Goal: Transaction & Acquisition: Obtain resource

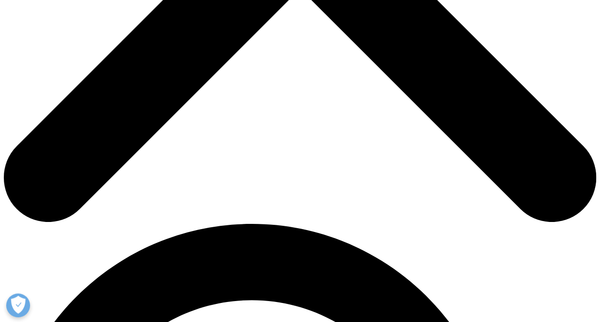
scroll to position [386, 0]
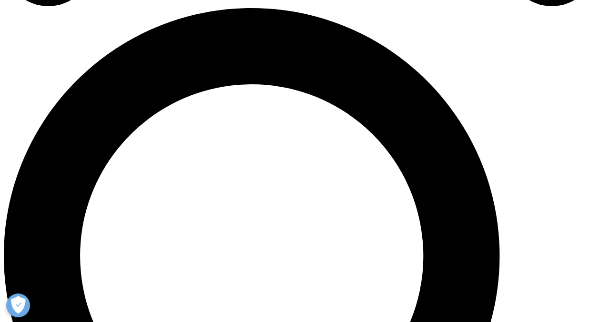
scroll to position [502, 0]
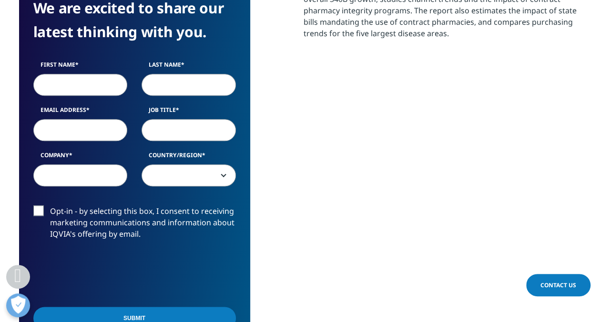
click at [95, 74] on input "First Name" at bounding box center [80, 85] width 94 height 22
type input "Prachi"
type input "Jain"
type input "prachi.v.jain@zs.com"
type input "ZS"
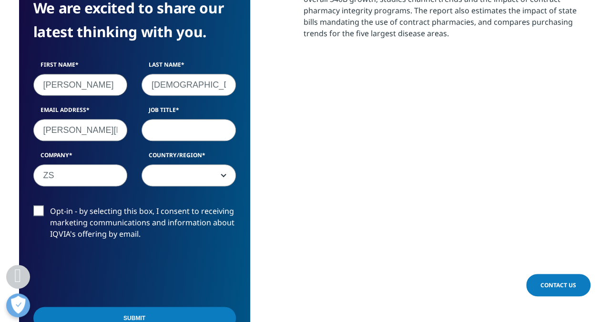
select select "India"
click at [203, 119] on input "Job Title" at bounding box center [189, 130] width 94 height 22
type input "Associate"
click at [41, 206] on label "Opt-in - by selecting this box, I consent to receiving marketing communications…" at bounding box center [134, 226] width 203 height 40
click at [50, 206] on input "Opt-in - by selecting this box, I consent to receiving marketing communications…" at bounding box center [50, 206] width 0 height 0
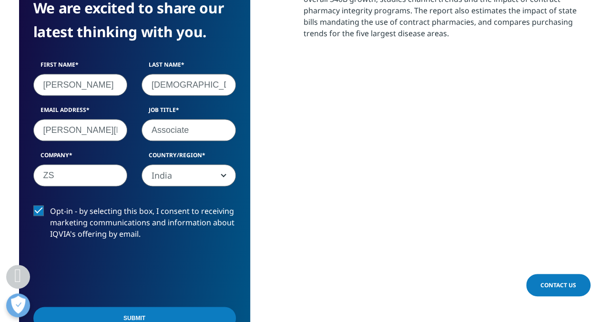
scroll to position [562, 0]
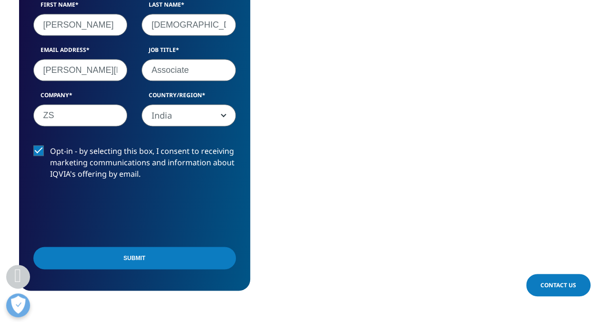
click at [124, 247] on input "Submit" at bounding box center [134, 258] width 203 height 22
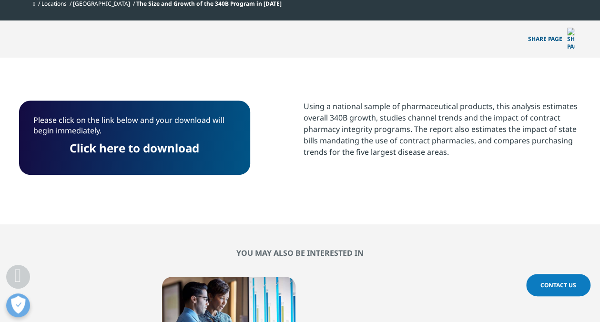
scroll to position [383, 0]
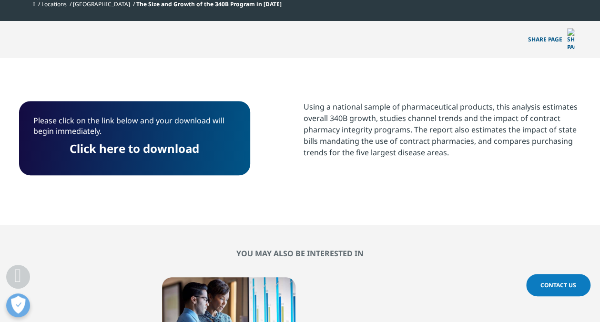
click at [134, 141] on link "Click here to download" at bounding box center [135, 149] width 130 height 16
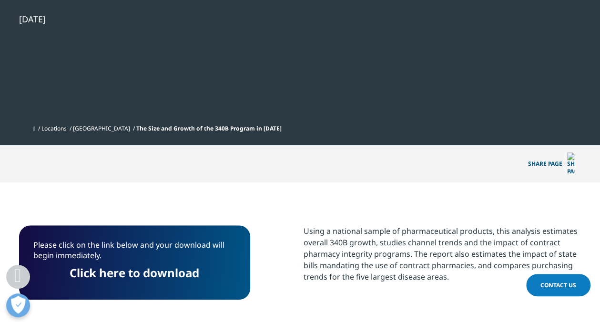
scroll to position [259, 0]
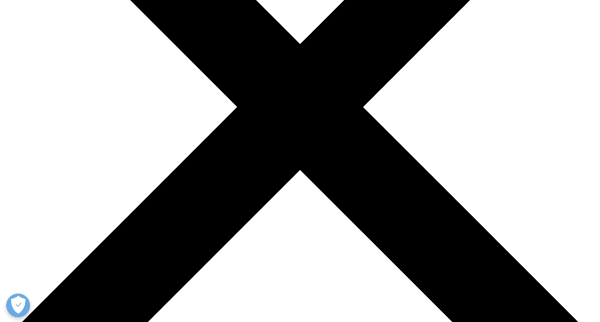
scroll to position [307, 0]
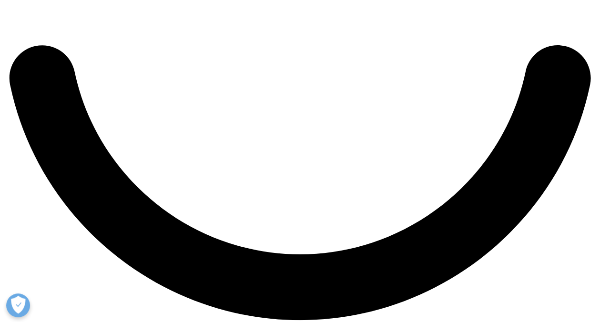
scroll to position [1505, 0]
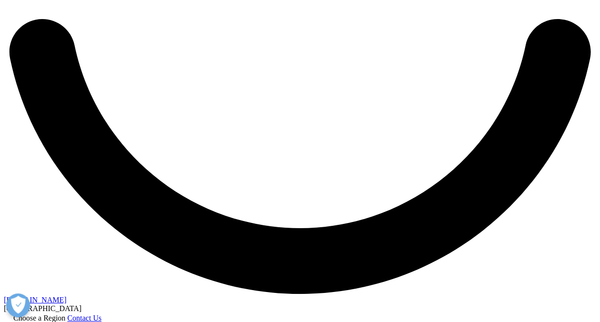
scroll to position [1516, 0]
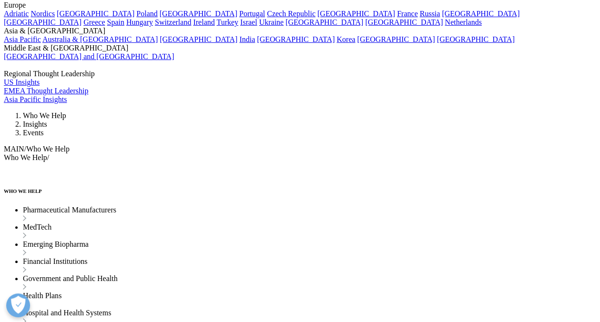
scroll to position [1595, 0]
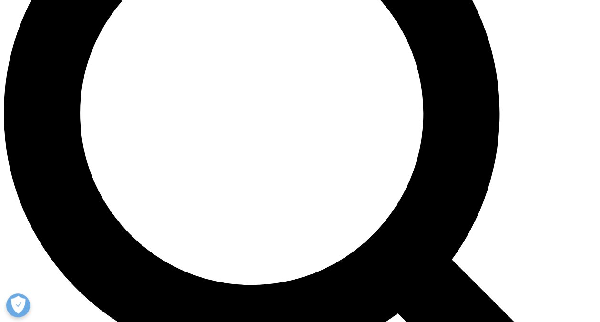
scroll to position [714, 0]
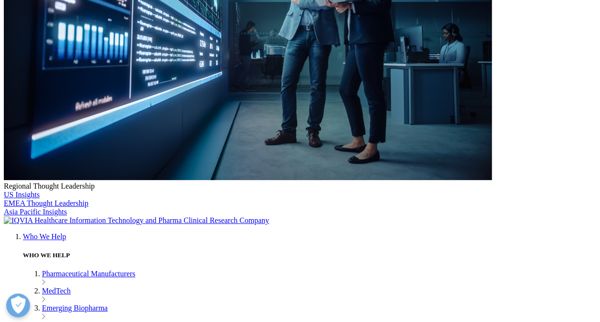
scroll to position [360, 0]
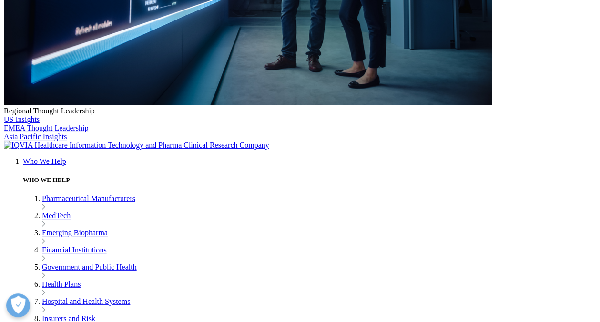
click at [341, 267] on div "Prev Next" at bounding box center [300, 279] width 563 height 29
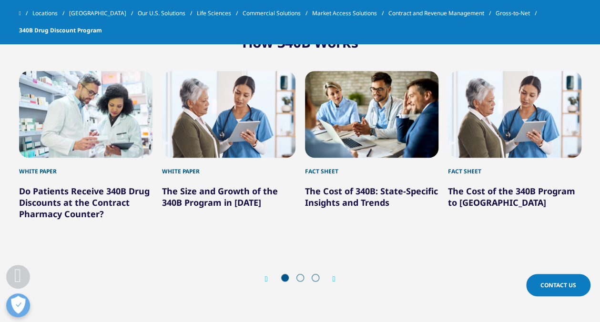
click at [336, 276] on icon "Next slide" at bounding box center [334, 280] width 3 height 8
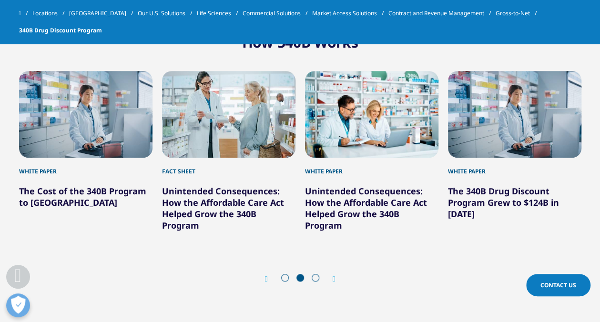
click at [531, 192] on link "The 340B Drug Discount Program Grew to $124B in [DATE]" at bounding box center [503, 203] width 111 height 34
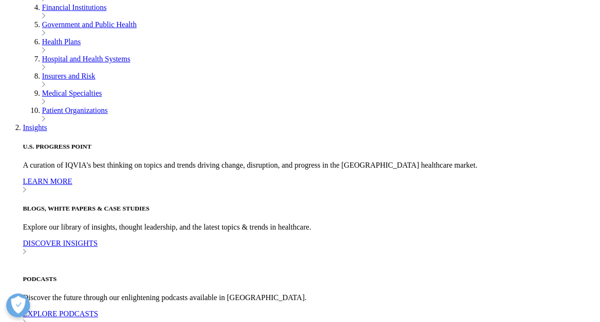
scroll to position [336, 0]
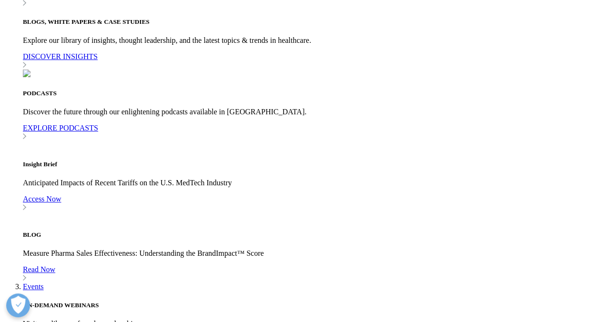
scroll to position [522, 0]
